Goal: Feedback & Contribution: Contribute content

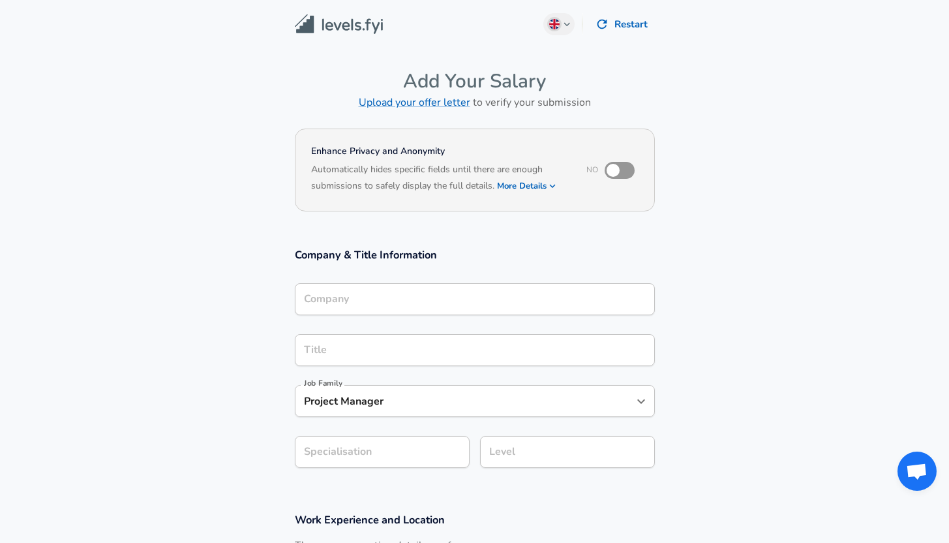
type input "OCBC"
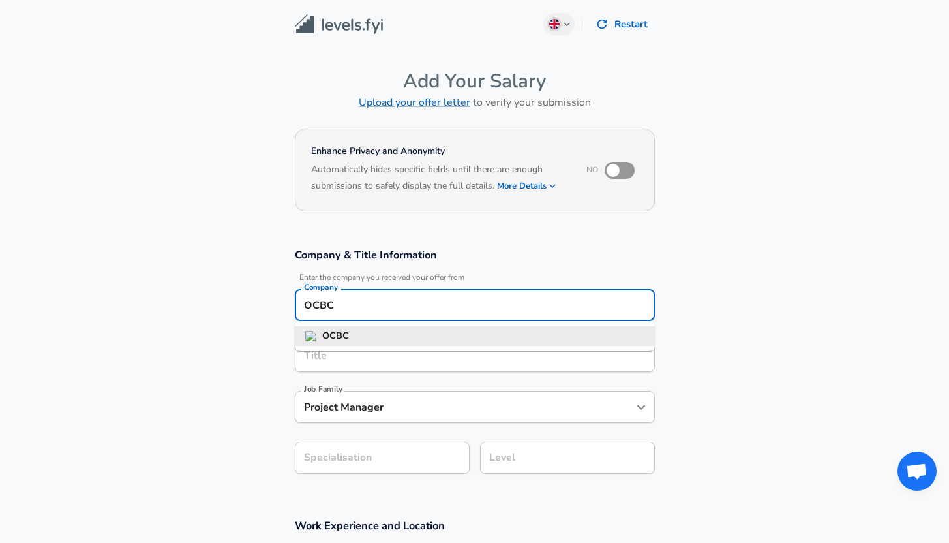
scroll to position [13, 0]
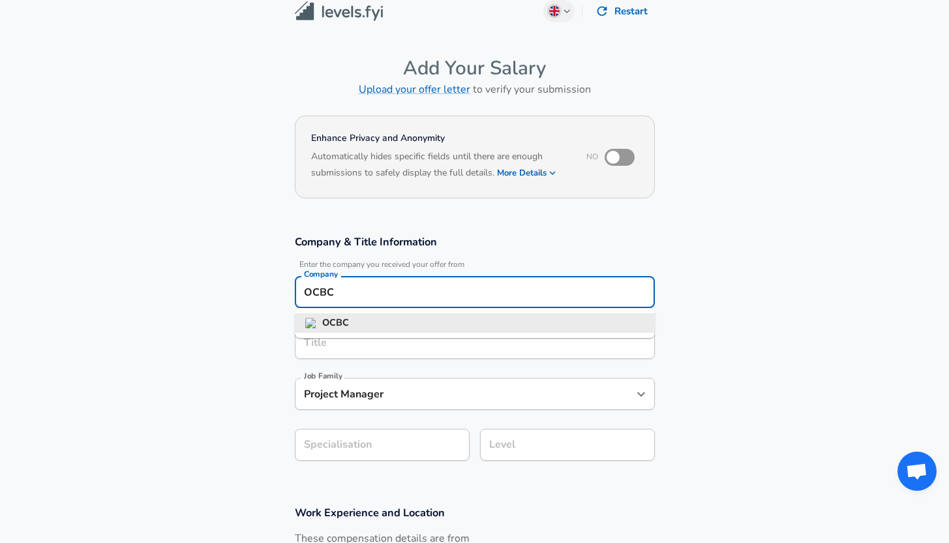
click at [421, 299] on input "OCBC" at bounding box center [475, 292] width 348 height 20
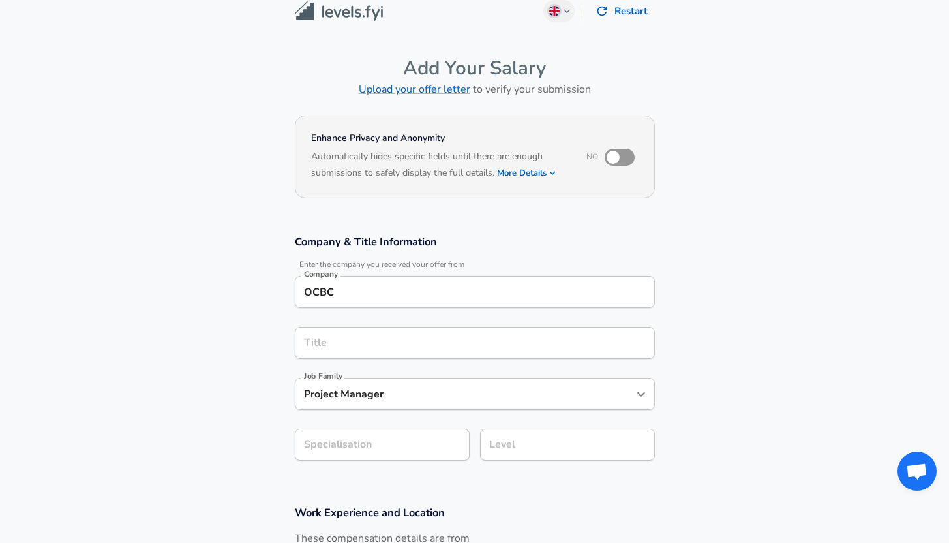
click at [132, 327] on section "Company & Title Information Enter the company you received your offer from Comp…" at bounding box center [474, 354] width 949 height 271
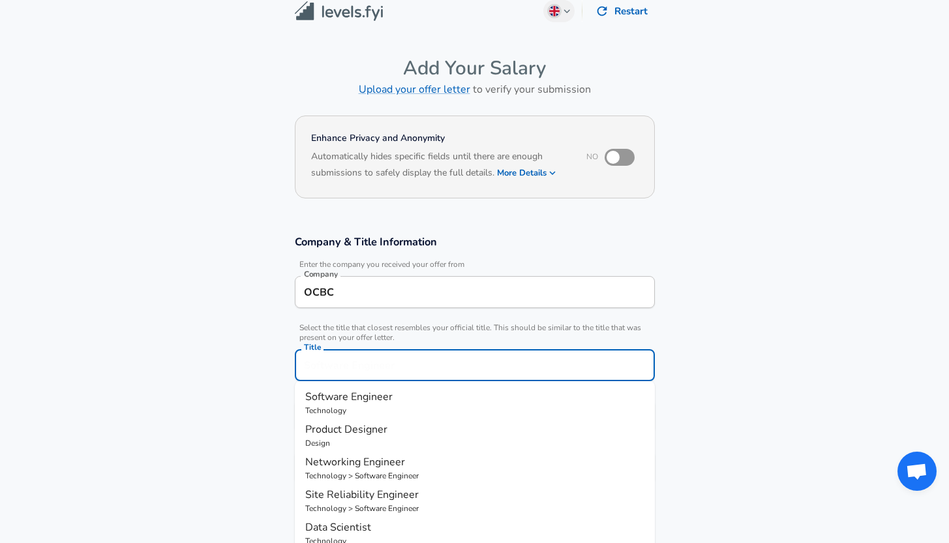
scroll to position [39, 0]
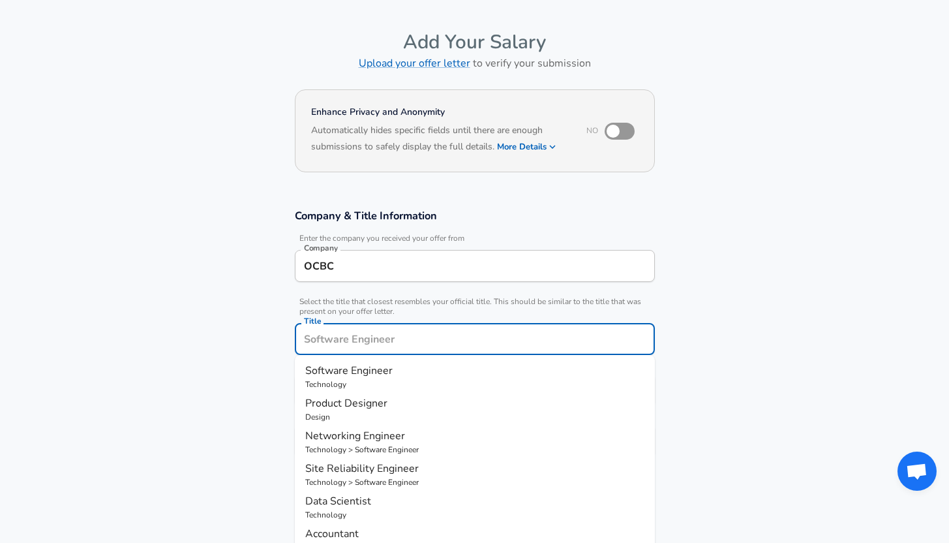
click at [323, 343] on input "Title" at bounding box center [475, 339] width 348 height 20
type input "Assistant Vice President"
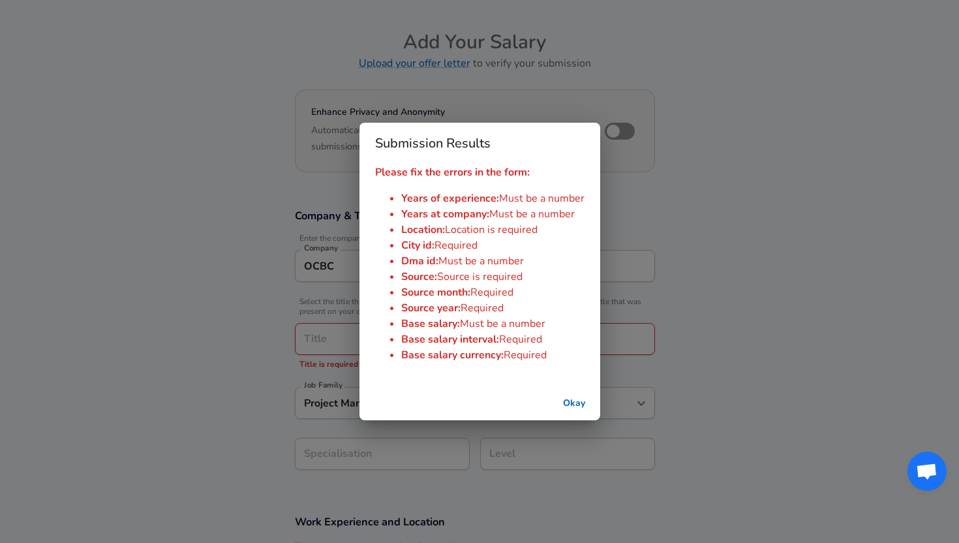
click at [577, 397] on button "Okay" at bounding box center [574, 403] width 42 height 24
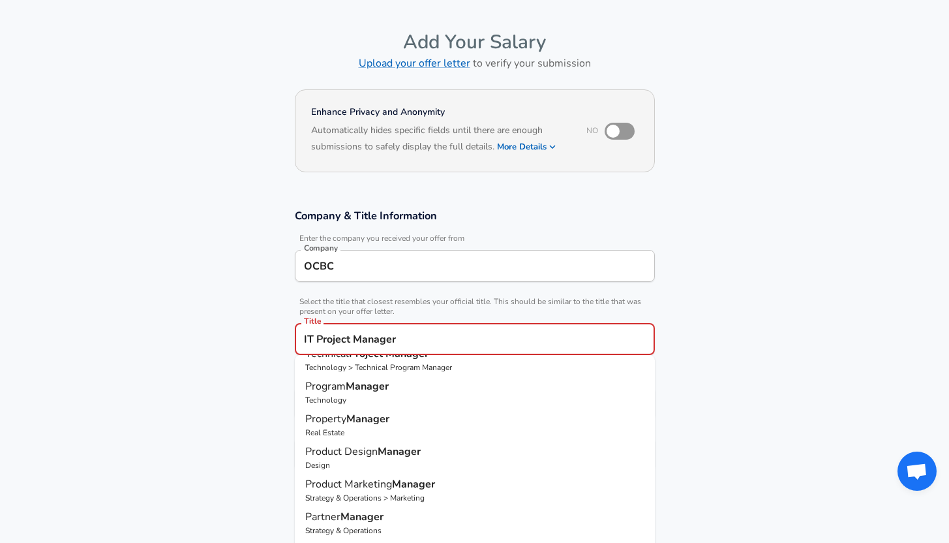
scroll to position [0, 0]
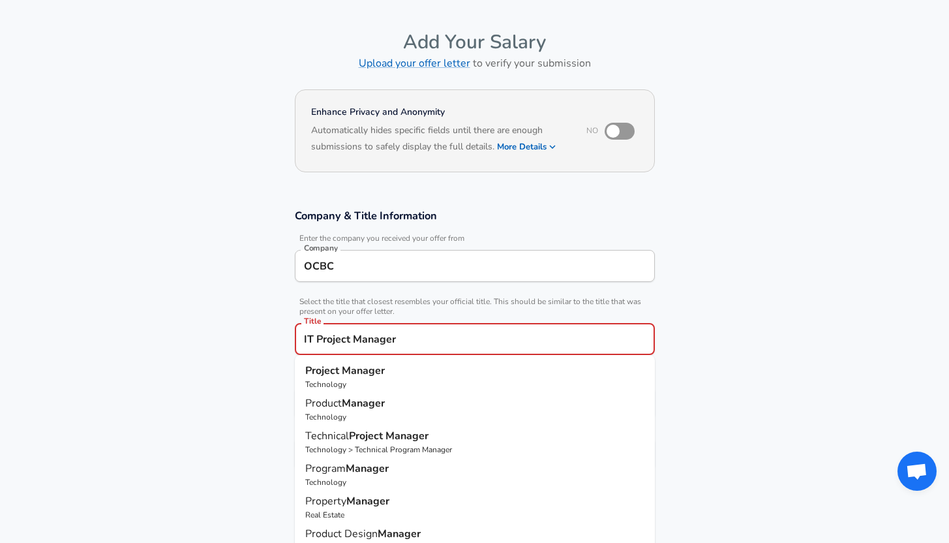
click at [396, 442] on strong "Manager" at bounding box center [406, 435] width 43 height 14
type input "Technical Project Manager"
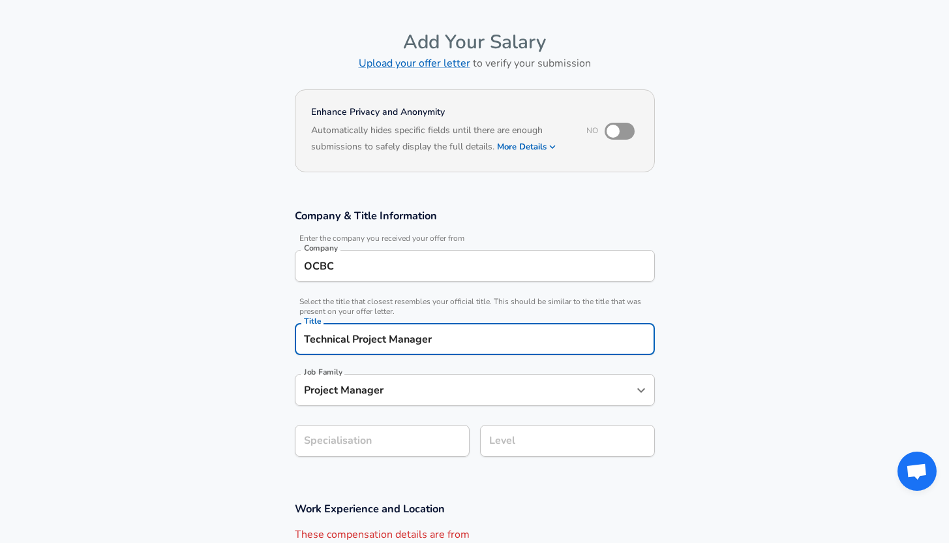
type input "Technical Program Manager"
type input "Technical Project Manager"
click at [157, 362] on section "Company & Title Information Enter the company you received your offer from Comp…" at bounding box center [474, 339] width 949 height 293
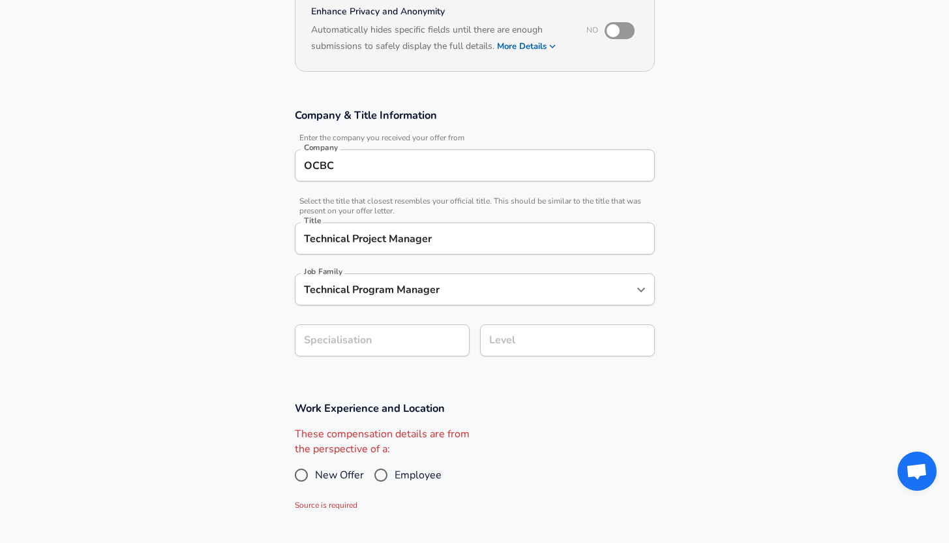
click at [392, 356] on div "Specialisation Specialisation" at bounding box center [376, 339] width 185 height 51
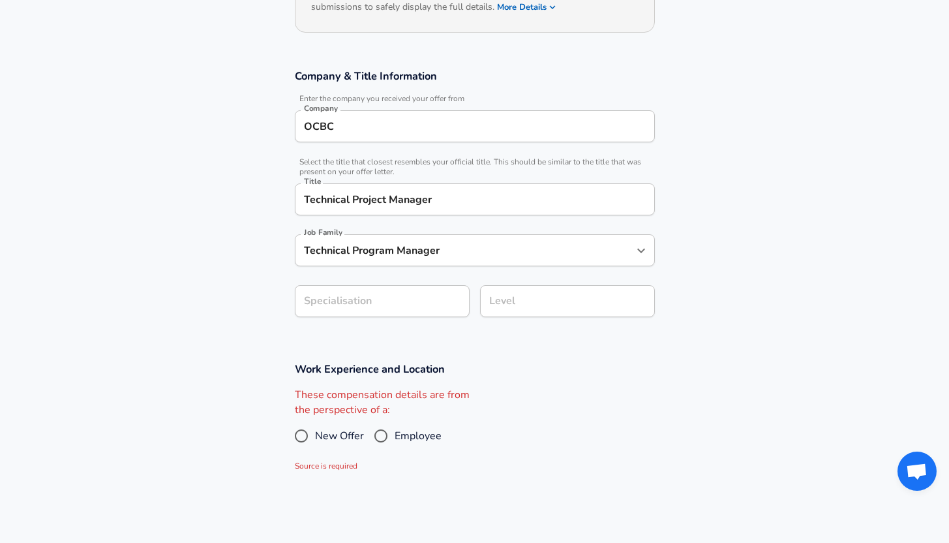
click at [394, 342] on section "Company & Title Information Enter the company you received your offer from Comp…" at bounding box center [474, 199] width 949 height 293
type input "Infra"
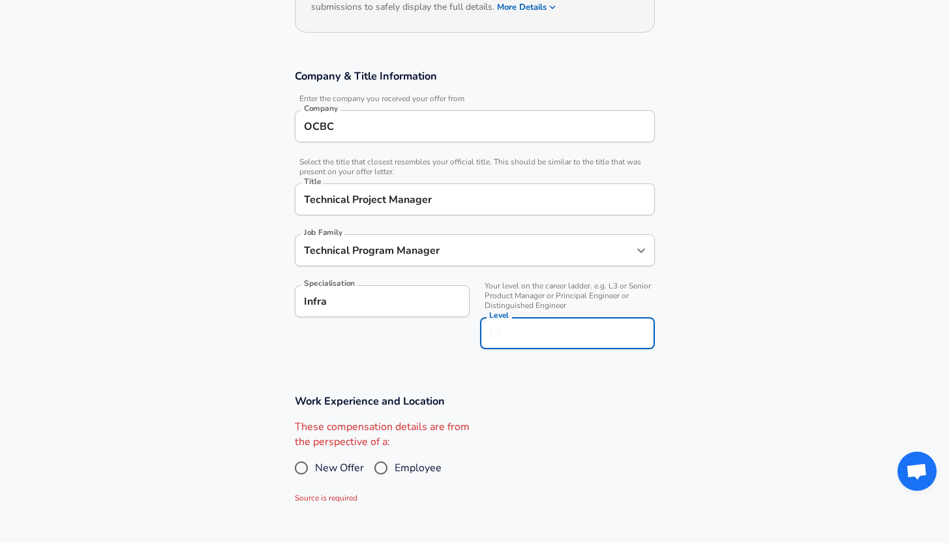
scroll to position [205, 0]
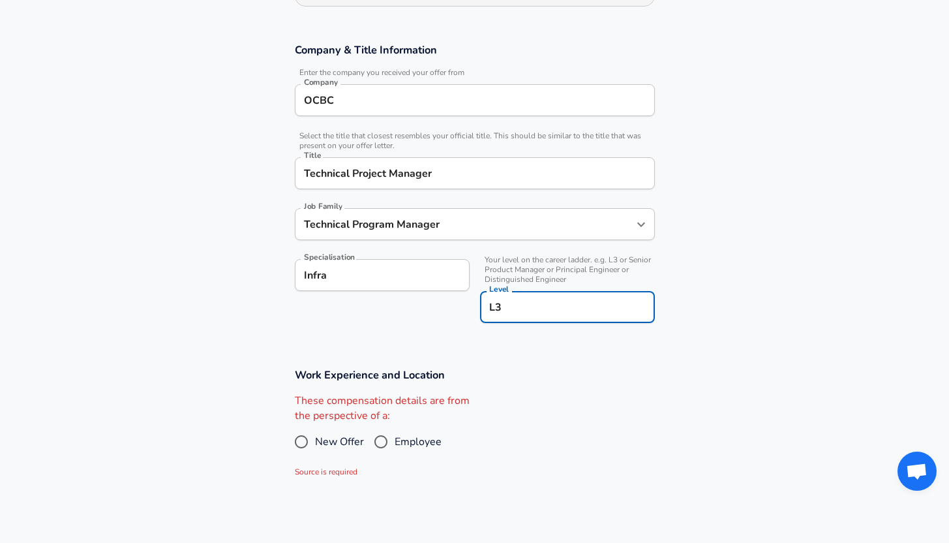
type input "L3"
click at [436, 413] on label "These compensation details are from the perspective of a:" at bounding box center [382, 408] width 175 height 30
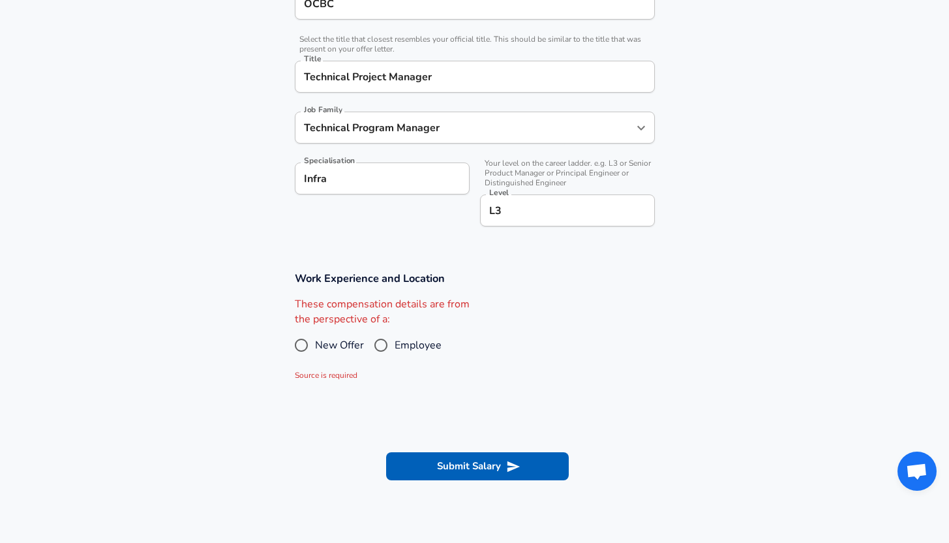
scroll to position [303, 0]
click at [382, 342] on input "Employee" at bounding box center [380, 343] width 27 height 21
radio input "true"
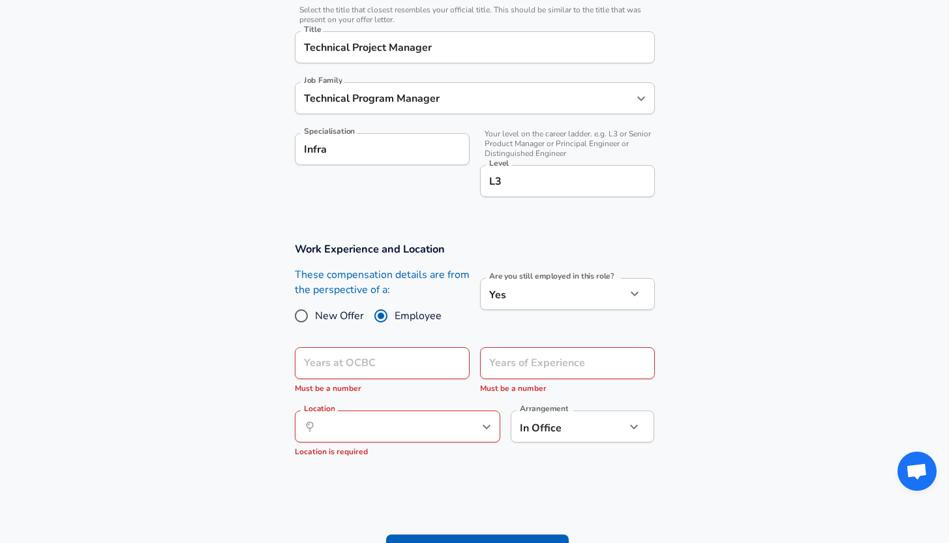
scroll to position [348, 0]
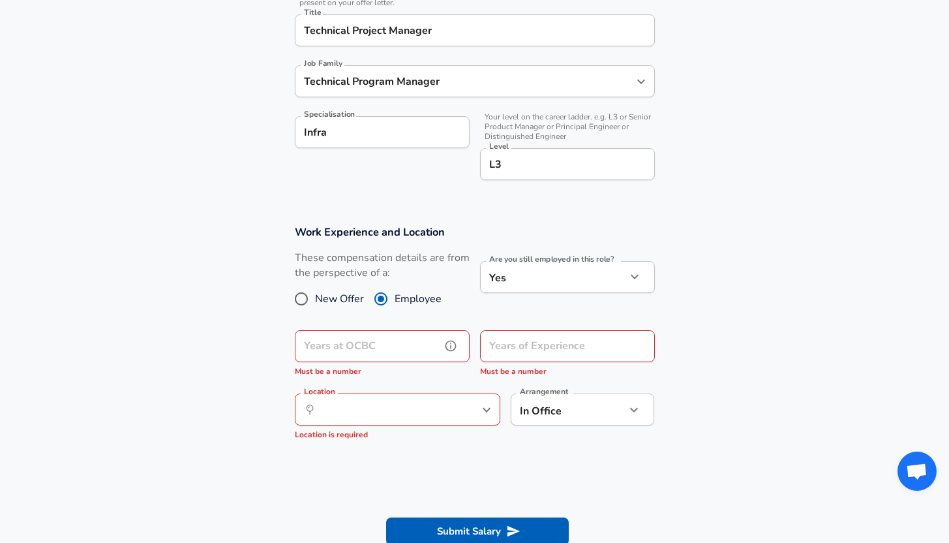
click at [434, 352] on input "Years at OCBC" at bounding box center [368, 346] width 146 height 32
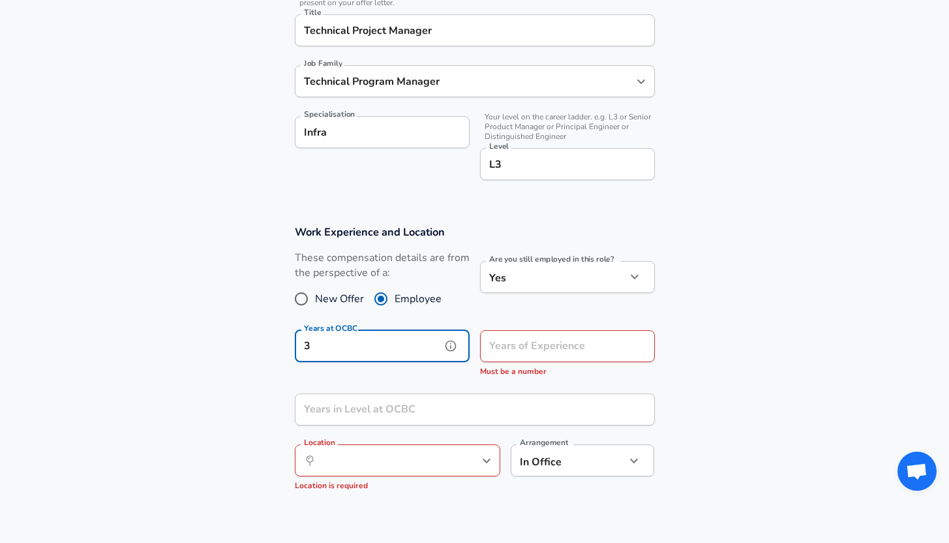
type input "3"
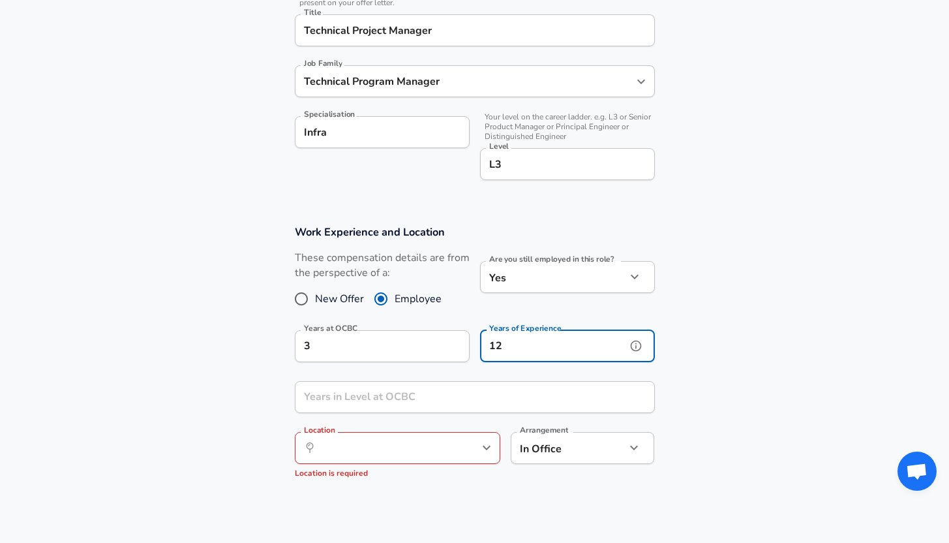
type input "12"
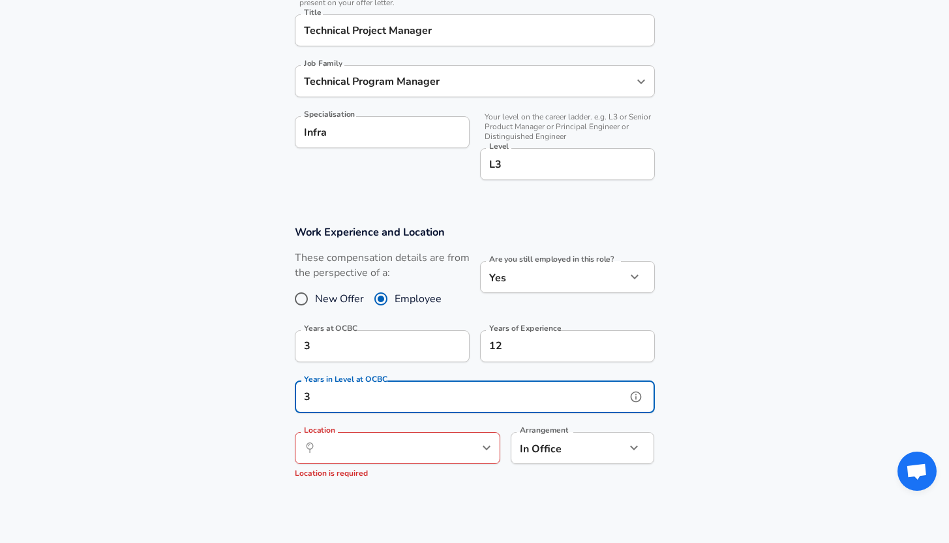
type input "3"
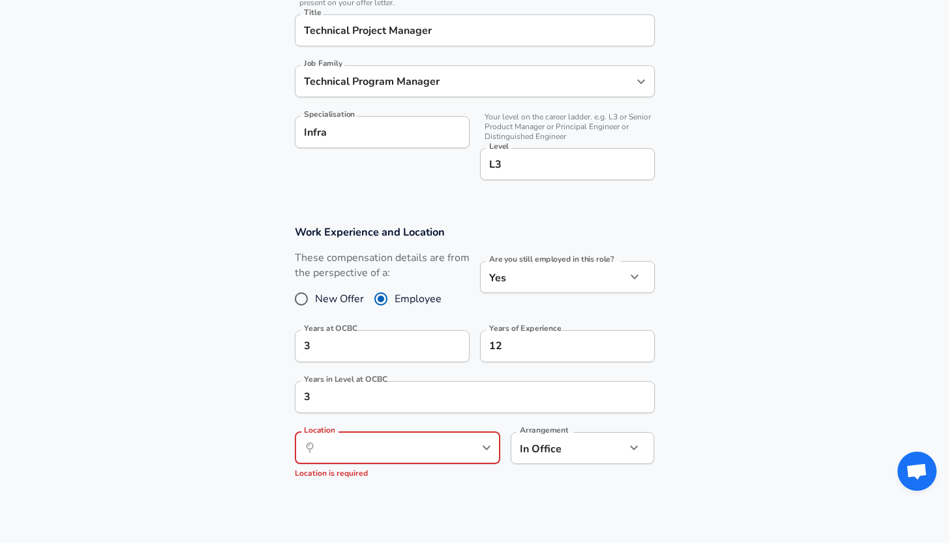
click at [788, 387] on section "Work Experience and Location These compensation details are from the perspectiv…" at bounding box center [474, 357] width 949 height 296
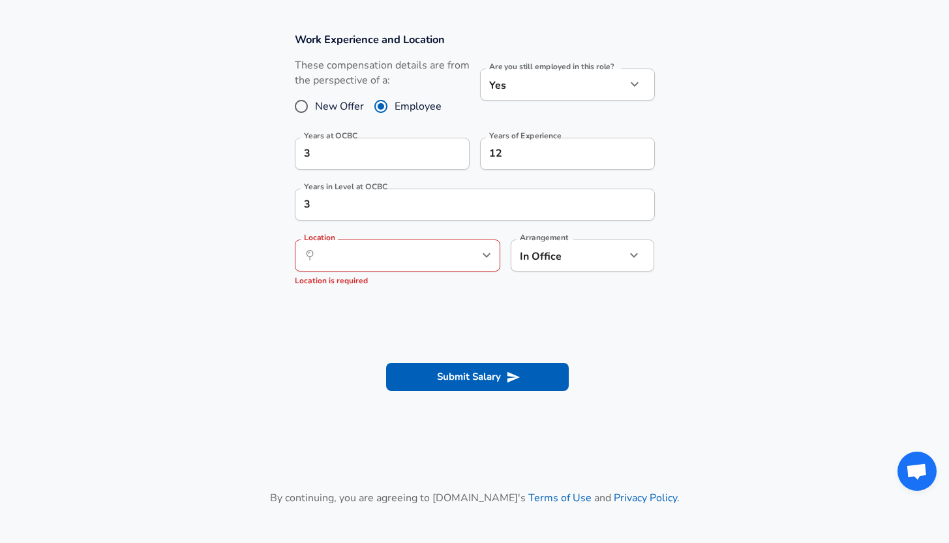
scroll to position [554, 0]
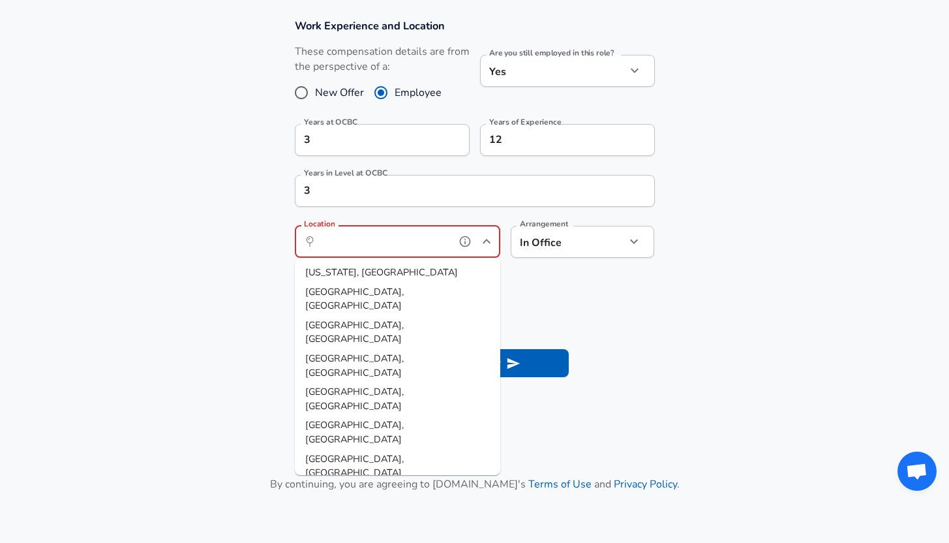
click at [365, 233] on input "Location" at bounding box center [383, 242] width 134 height 20
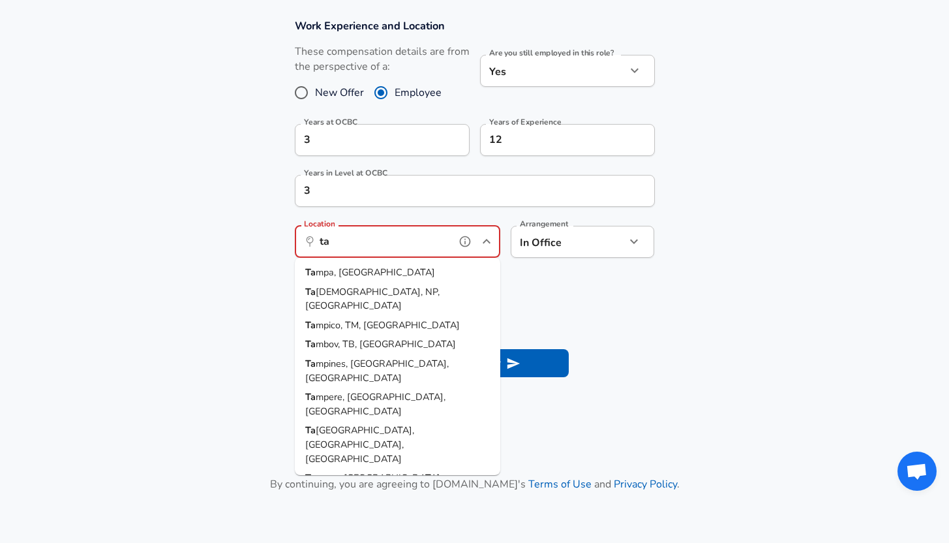
type input "t"
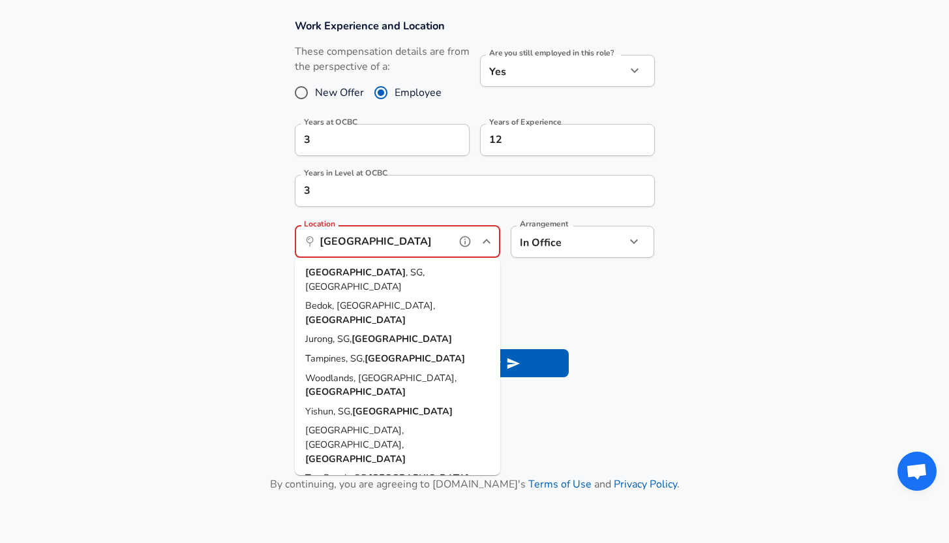
click at [349, 274] on span ", SG, [GEOGRAPHIC_DATA]" at bounding box center [364, 278] width 119 height 27
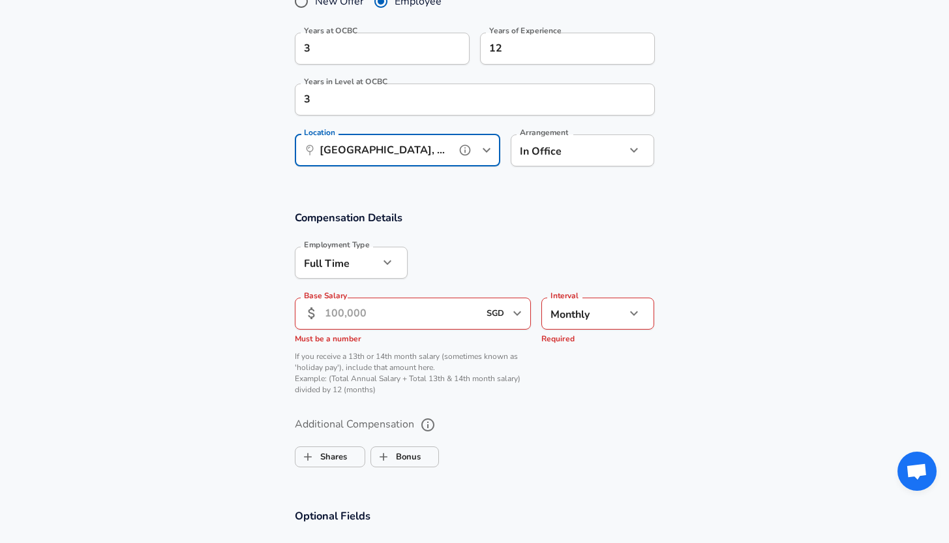
scroll to position [780, 0]
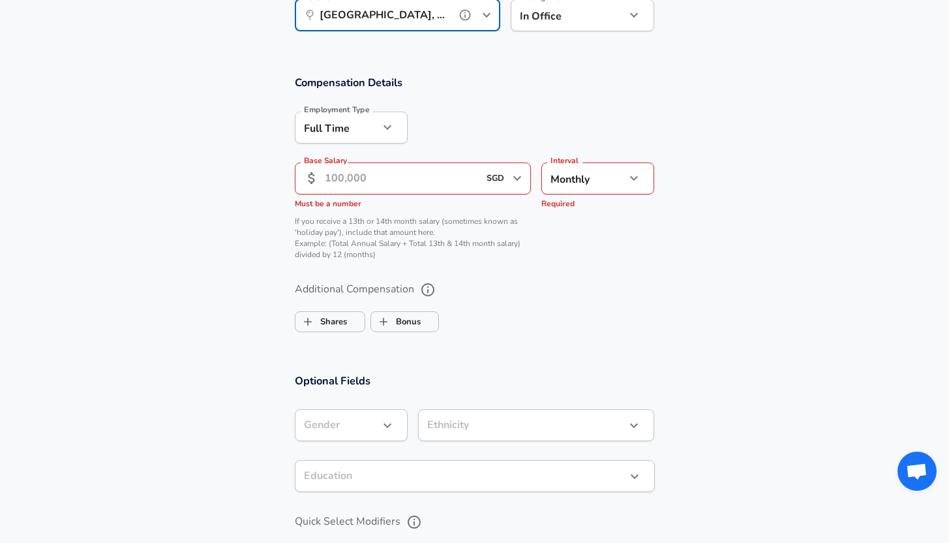
type input "[GEOGRAPHIC_DATA], [GEOGRAPHIC_DATA], [GEOGRAPHIC_DATA]"
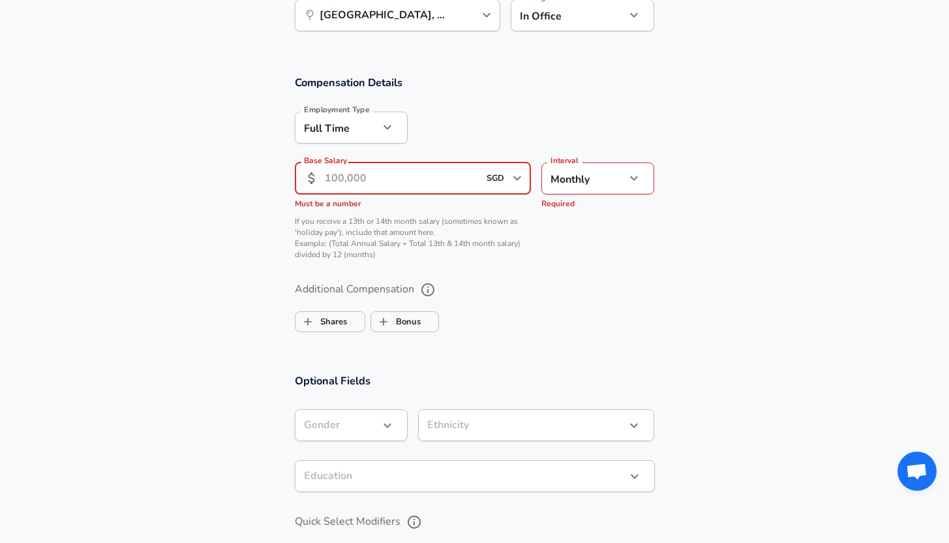
click at [430, 183] on input "Base Salary" at bounding box center [402, 178] width 155 height 32
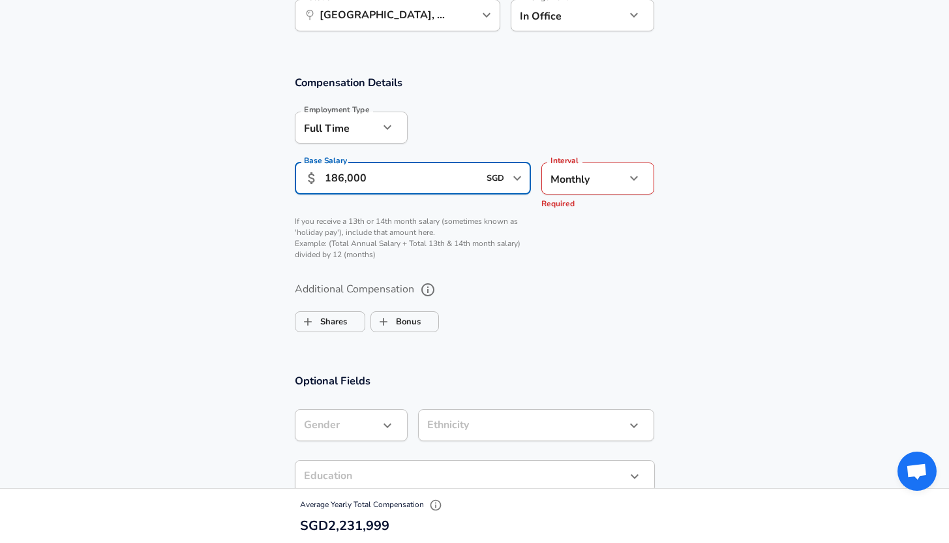
click at [600, 303] on div "Additional Compensation Shares Bonus" at bounding box center [475, 307] width 360 height 59
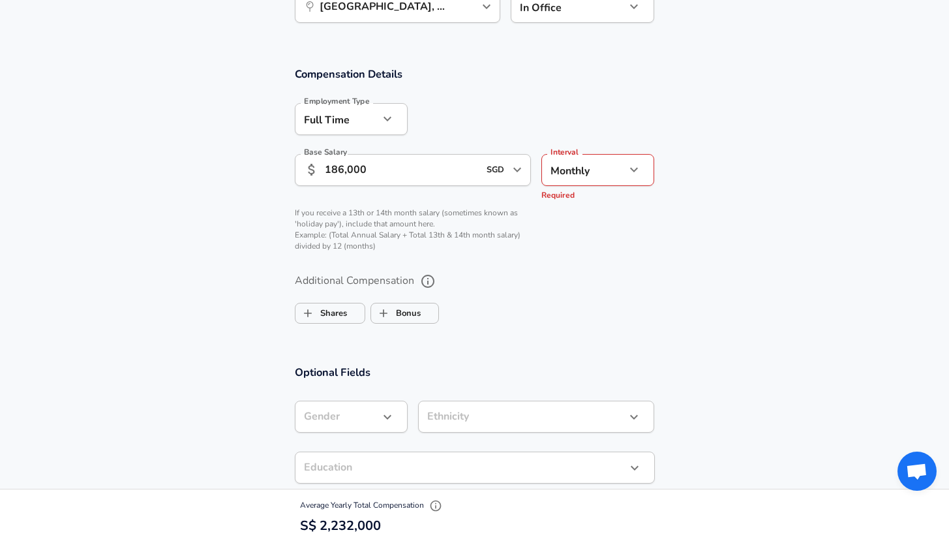
scroll to position [796, 0]
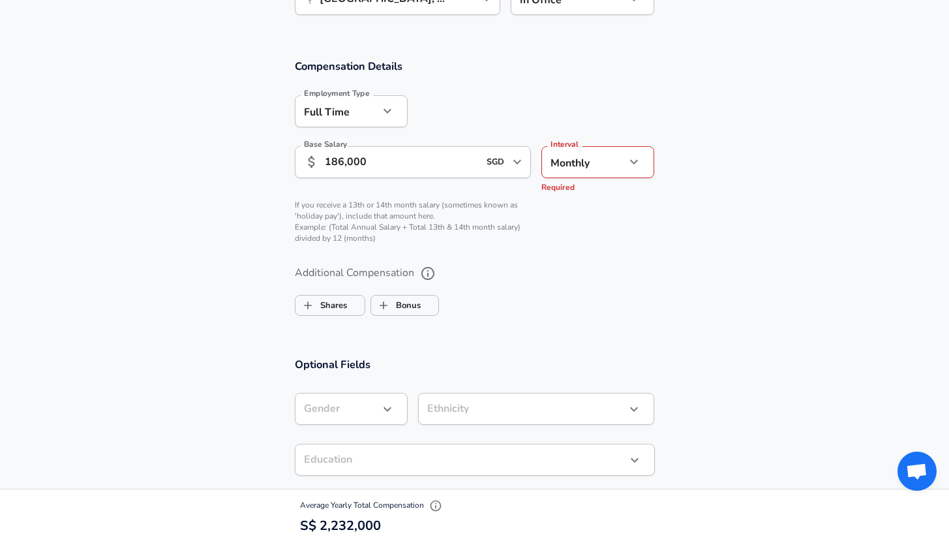
click at [378, 162] on input "186,000" at bounding box center [402, 162] width 155 height 32
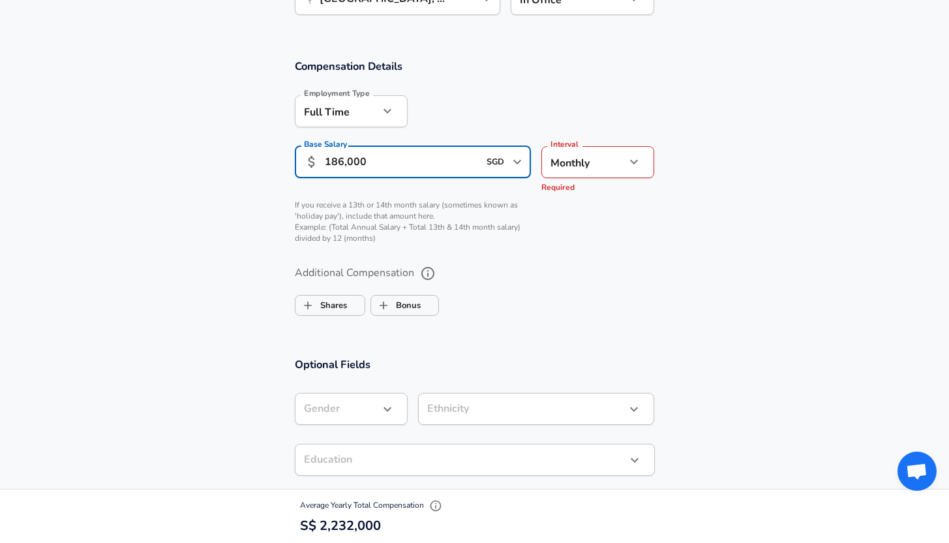
click at [378, 162] on input "186,000" at bounding box center [402, 162] width 155 height 32
type input "13,000"
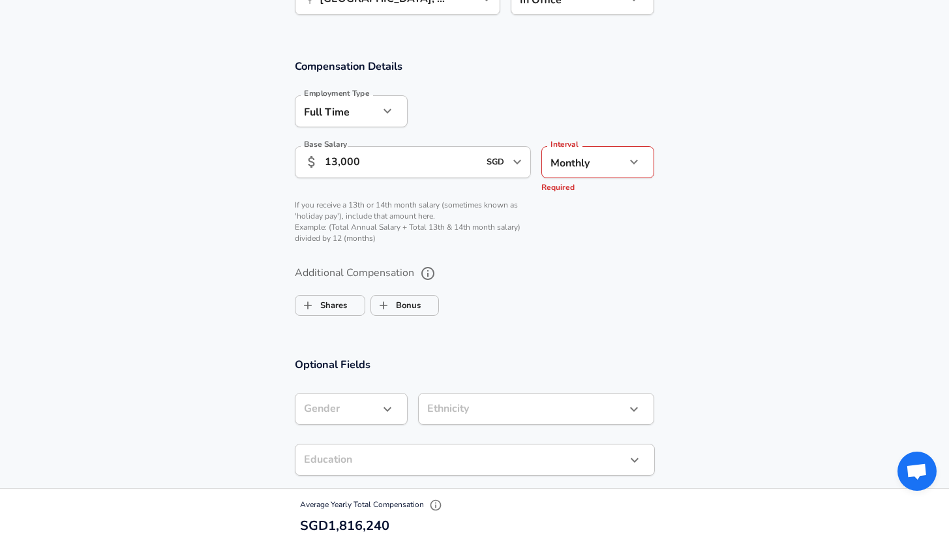
click at [593, 267] on label "Additional Compensation" at bounding box center [475, 273] width 360 height 22
click at [439, 267] on button "Additional Compensation" at bounding box center [428, 273] width 22 height 22
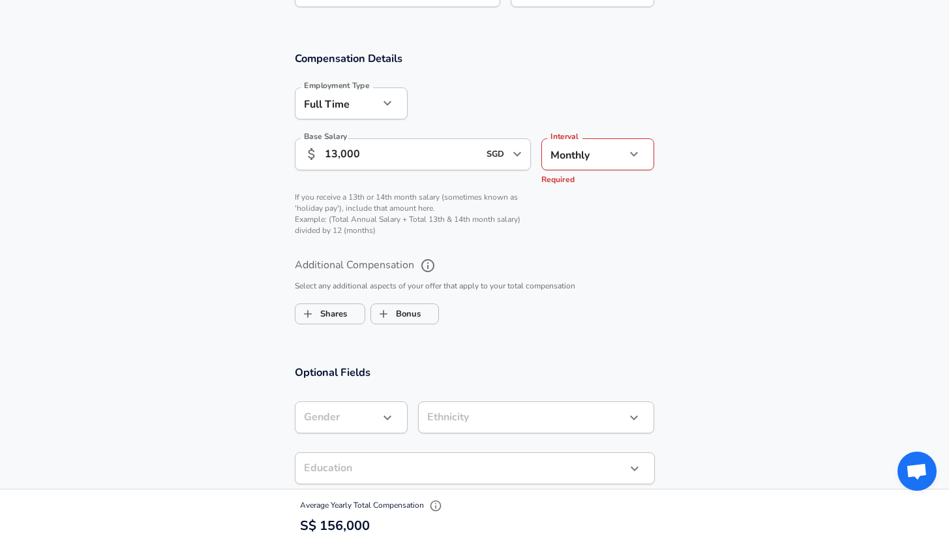
scroll to position [815, 0]
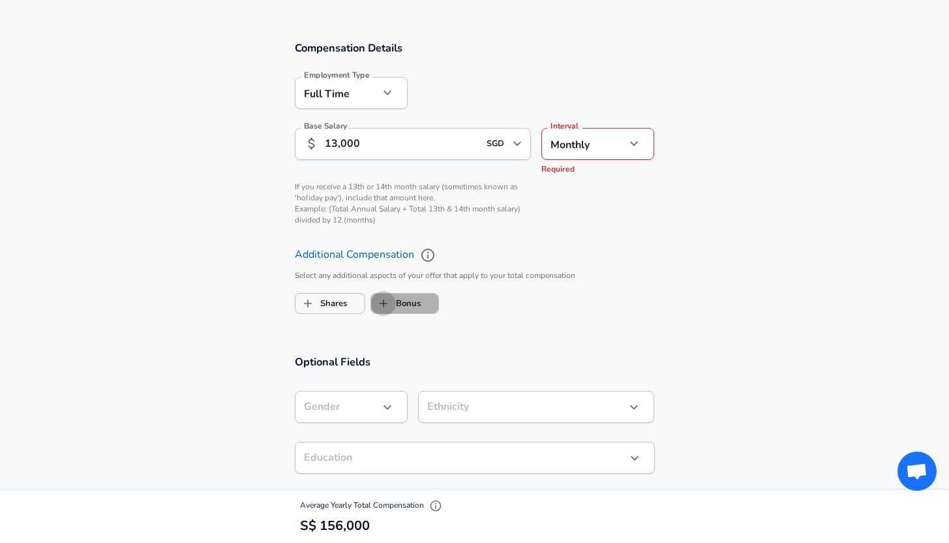
click at [386, 305] on input "Bonus" at bounding box center [383, 303] width 25 height 25
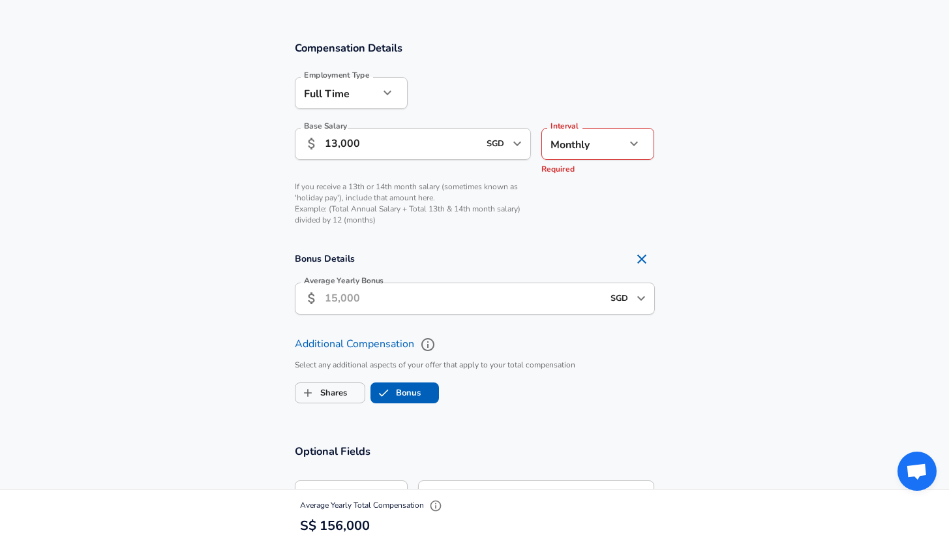
checkbox input "true"
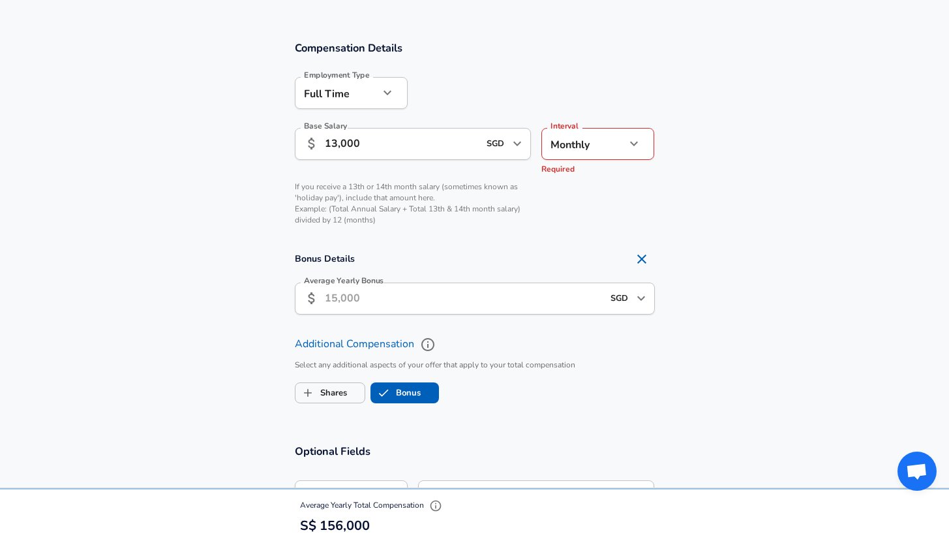
click at [386, 305] on input "Average Yearly Bonus" at bounding box center [464, 298] width 278 height 32
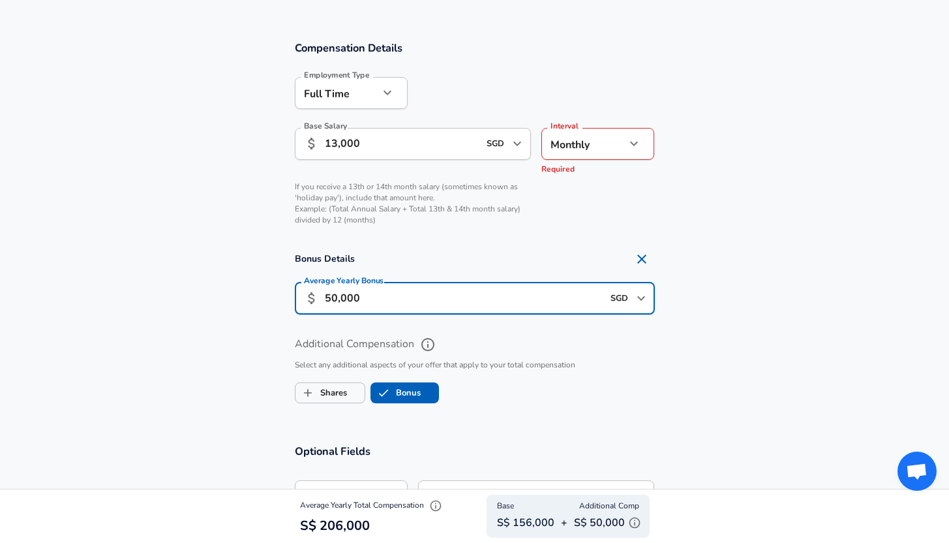
type input "50,000"
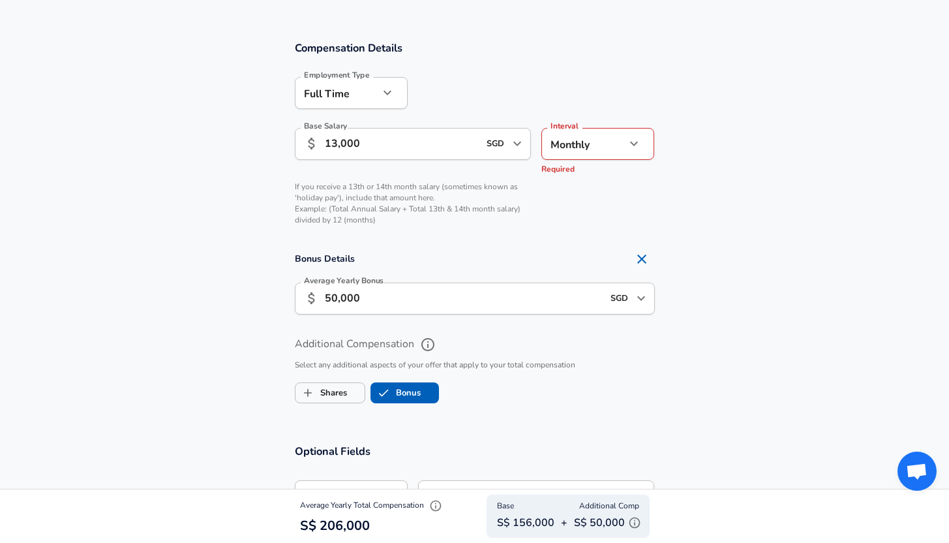
click at [607, 389] on ul "Shares Bonus" at bounding box center [475, 390] width 360 height 26
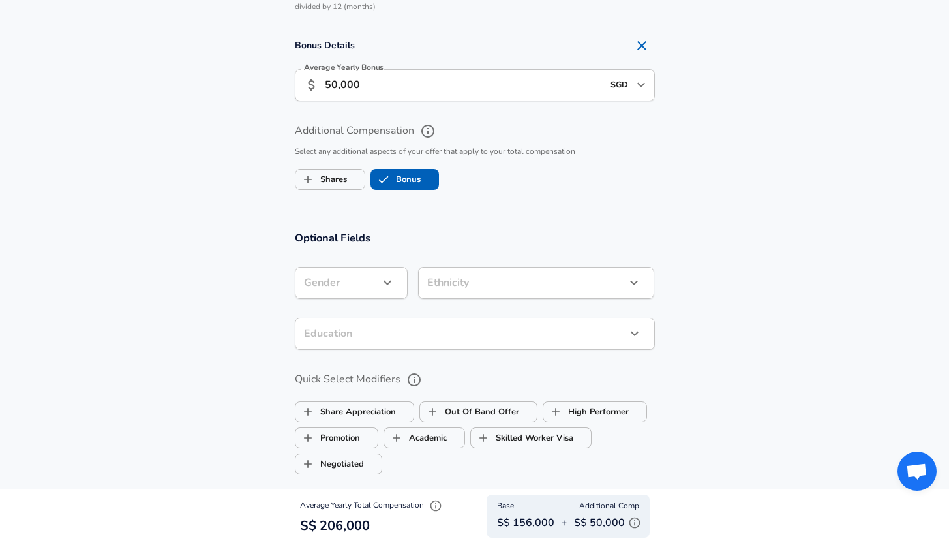
scroll to position [1040, 0]
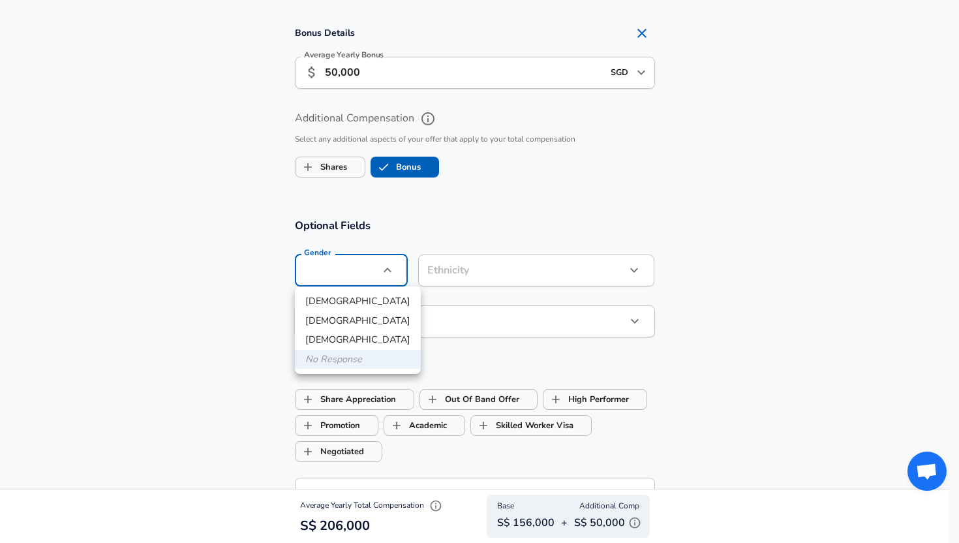
drag, startPoint x: 329, startPoint y: 330, endPoint x: 330, endPoint y: 323, distance: 7.2
click at [330, 323] on ul "[DEMOGRAPHIC_DATA] [DEMOGRAPHIC_DATA] [DEMOGRAPHIC_DATA] No Response" at bounding box center [358, 329] width 126 height 87
click at [335, 320] on li "[DEMOGRAPHIC_DATA]" at bounding box center [358, 321] width 126 height 20
type input "[DEMOGRAPHIC_DATA]"
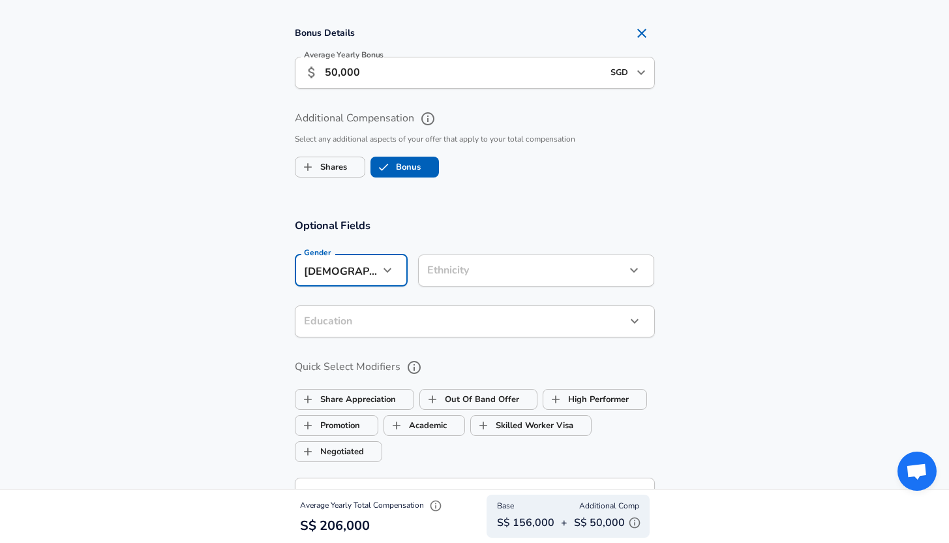
click at [652, 192] on section "Compensation Details Employment Type [DEMOGRAPHIC_DATA] full_time Employment Ty…" at bounding box center [474, 1] width 949 height 403
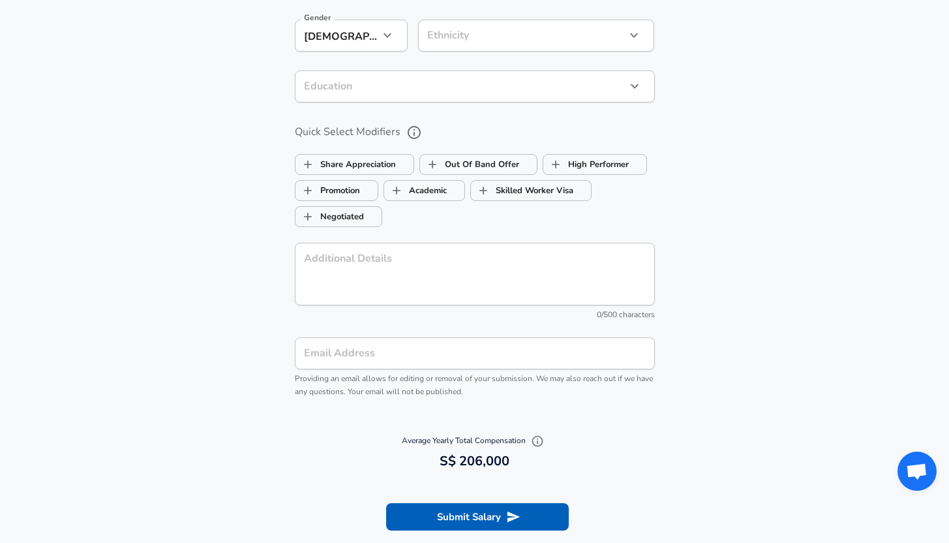
scroll to position [1319, 0]
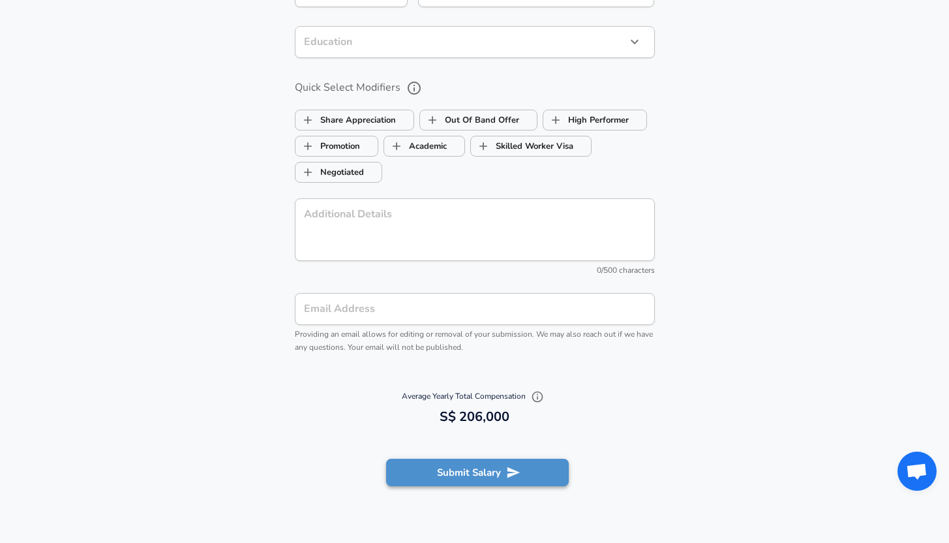
click at [490, 470] on button "Submit Salary" at bounding box center [477, 471] width 183 height 27
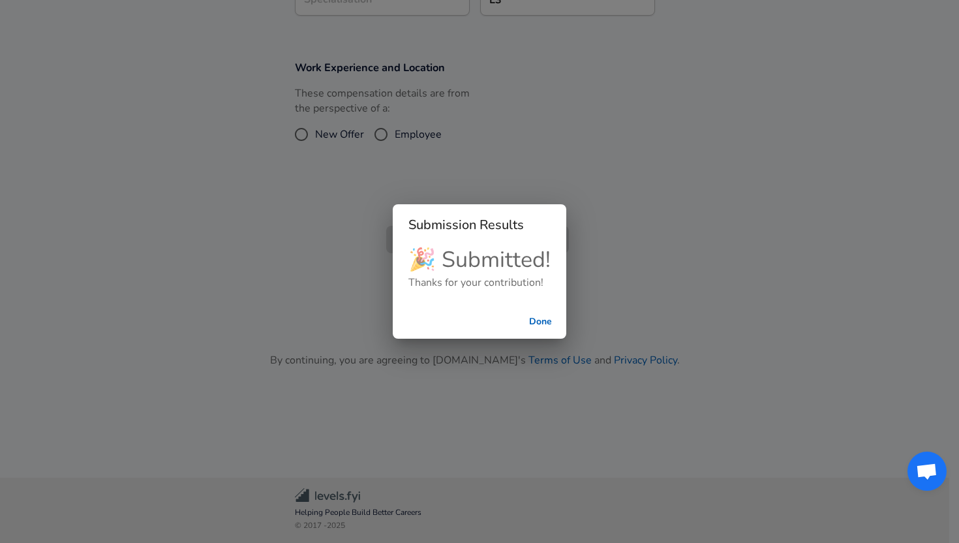
scroll to position [219, 0]
